Goal: Information Seeking & Learning: Find specific fact

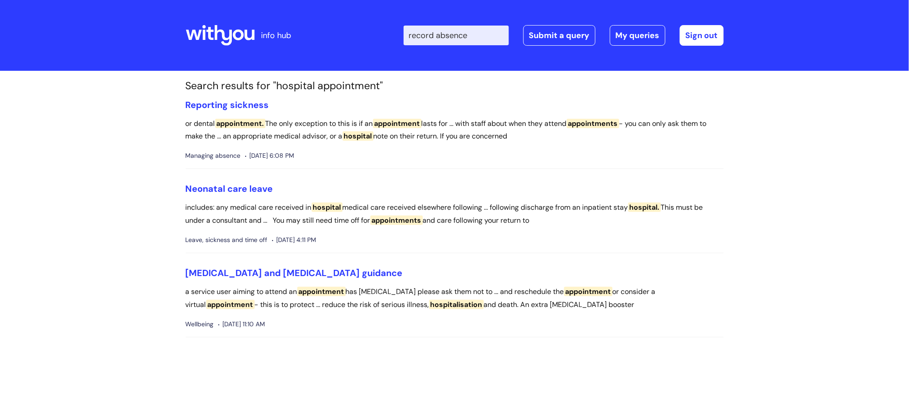
click at [476, 35] on input "record absence" at bounding box center [455, 36] width 105 height 20
type input "r"
type input "a"
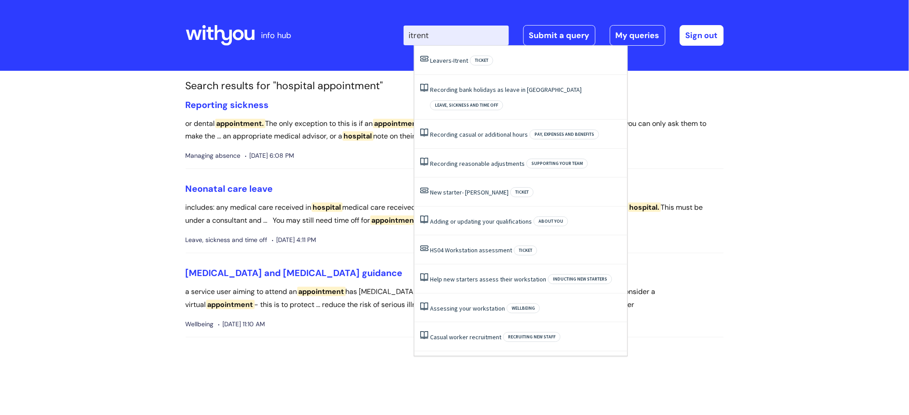
type input "itrent"
click button "Search" at bounding box center [0, 0] width 0 height 0
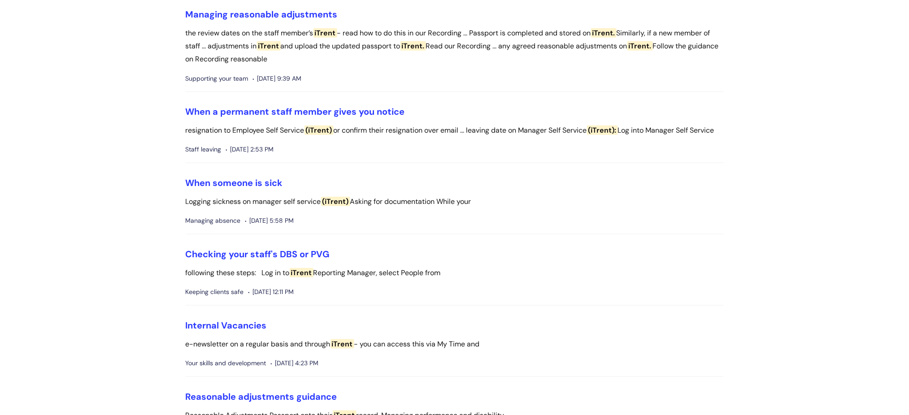
scroll to position [1374, 0]
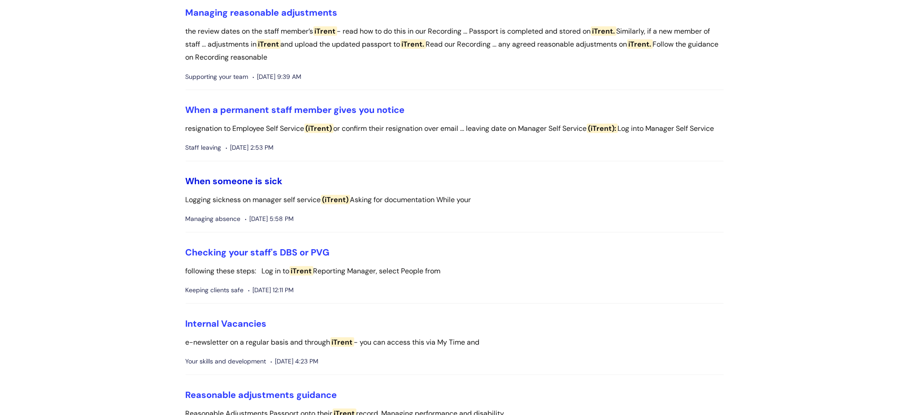
click at [255, 187] on link "When someone is sick" at bounding box center [234, 181] width 97 height 12
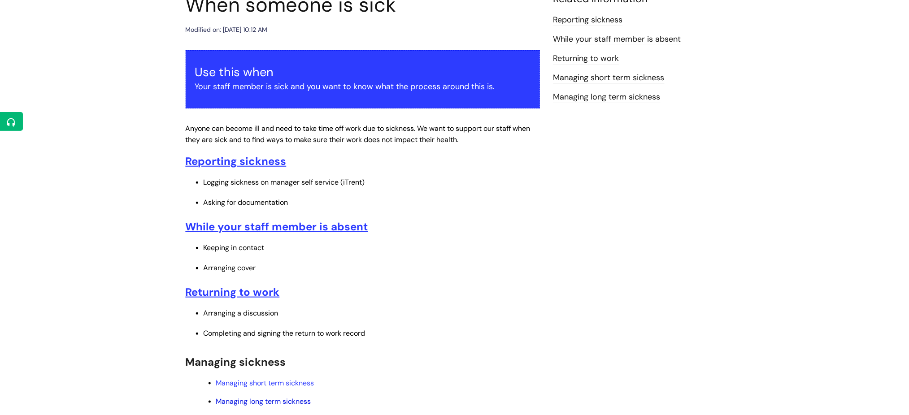
scroll to position [60, 0]
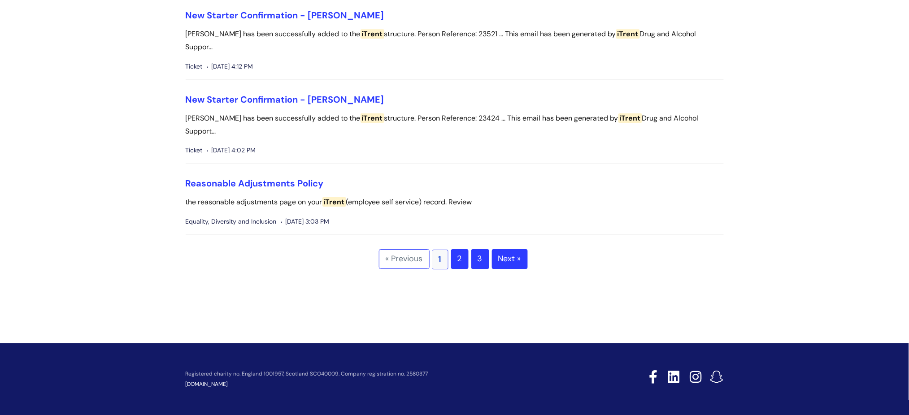
scroll to position [2256, 0]
click at [462, 262] on link "2" at bounding box center [459, 259] width 17 height 20
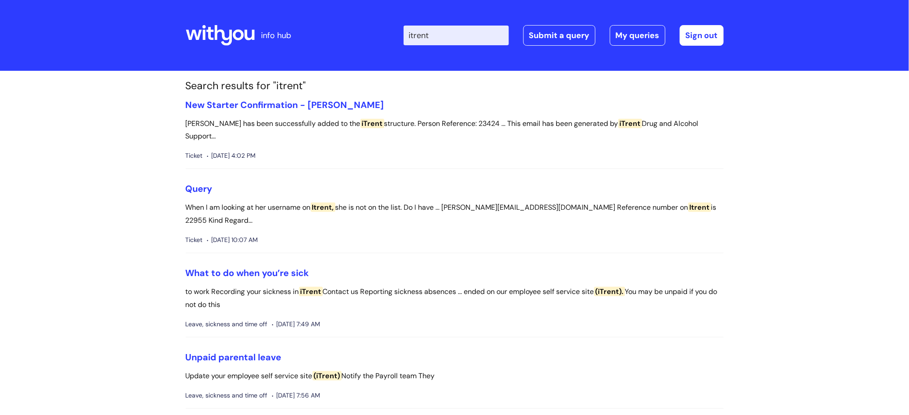
click at [456, 42] on input "itrent" at bounding box center [455, 36] width 105 height 20
type input "i"
